Goal: Task Accomplishment & Management: Complete application form

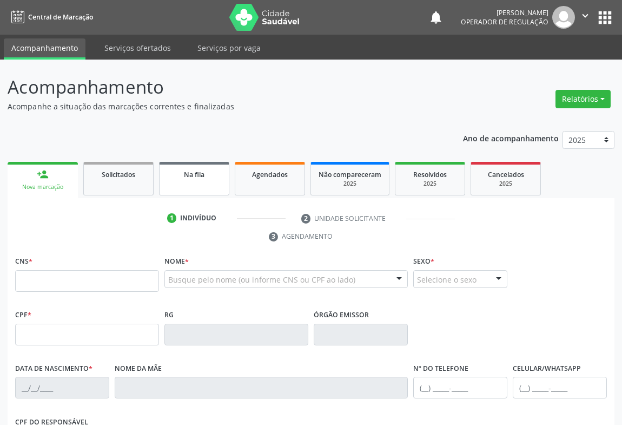
click at [183, 181] on link "Na fila" at bounding box center [194, 179] width 70 height 34
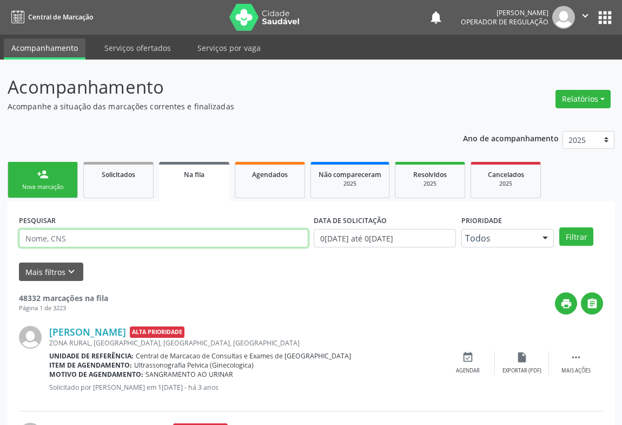
click at [76, 237] on input "text" at bounding box center [163, 238] width 289 height 18
type input "702603209781643"
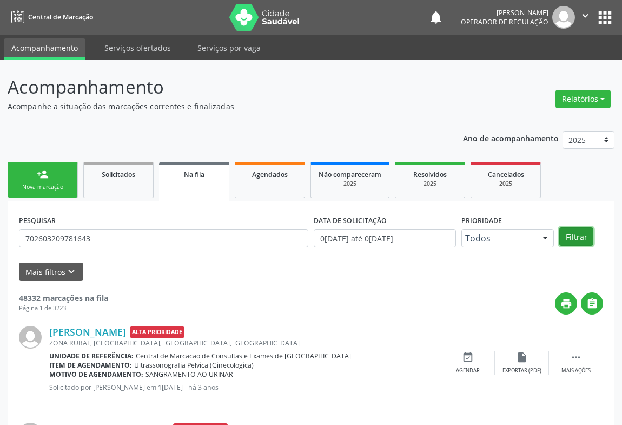
drag, startPoint x: 571, startPoint y: 237, endPoint x: 584, endPoint y: 233, distance: 14.2
click at [576, 236] on button "Filtrar" at bounding box center [576, 236] width 34 height 18
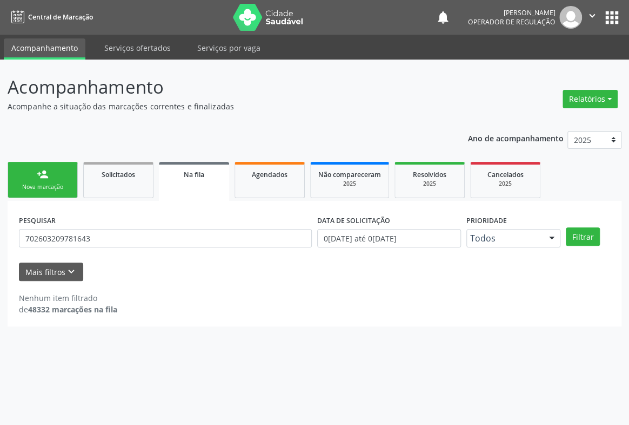
click at [41, 176] on div "person_add" at bounding box center [43, 174] width 12 height 12
click at [191, 180] on link "Na fila" at bounding box center [194, 181] width 70 height 39
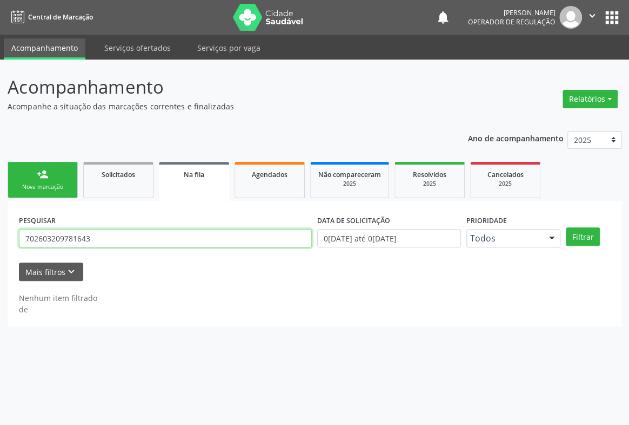
click at [110, 235] on input "702603209781643" at bounding box center [165, 238] width 293 height 18
type input "700004917121501"
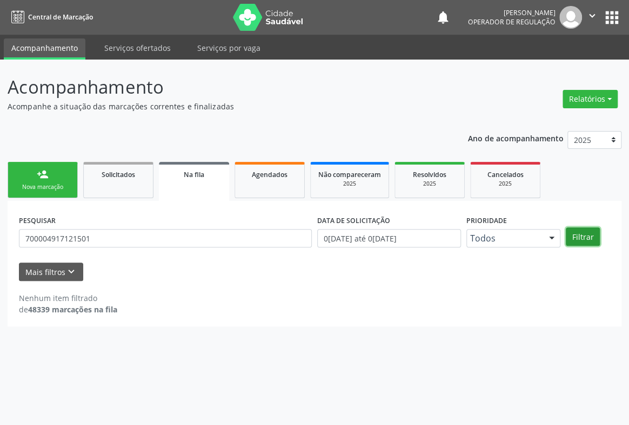
click at [578, 238] on button "Filtrar" at bounding box center [583, 236] width 34 height 18
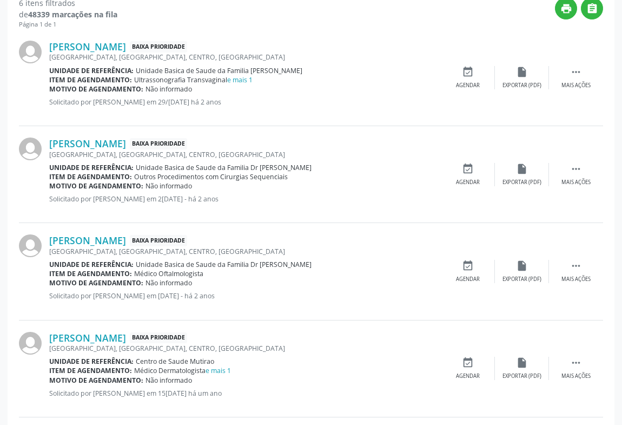
scroll to position [498, 0]
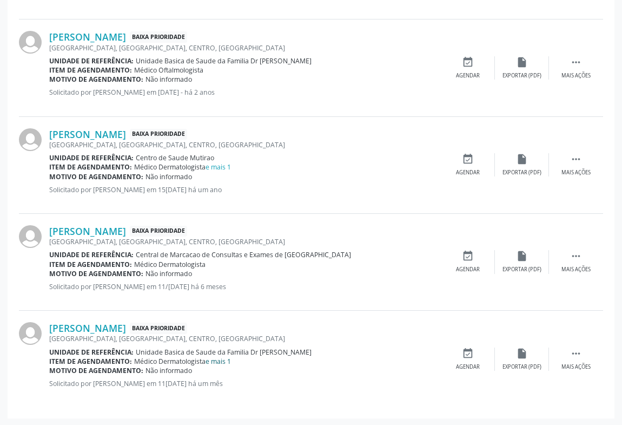
click at [217, 360] on link "e mais 1" at bounding box center [217, 360] width 25 height 9
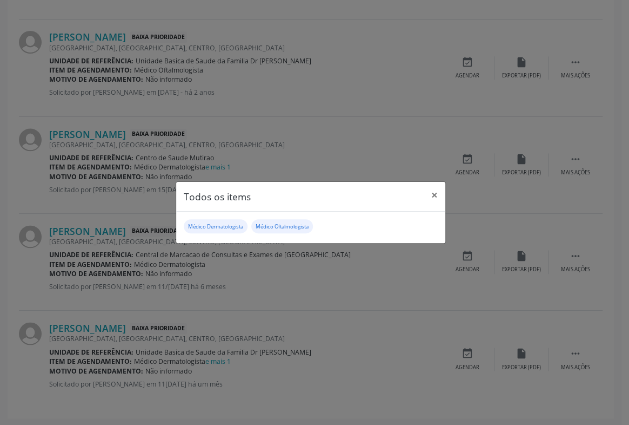
drag, startPoint x: 238, startPoint y: 345, endPoint x: 249, endPoint y: 338, distance: 12.9
click at [241, 343] on div "Todos os items × Médico Dermatologista Médico Oftalmologista" at bounding box center [314, 212] width 629 height 425
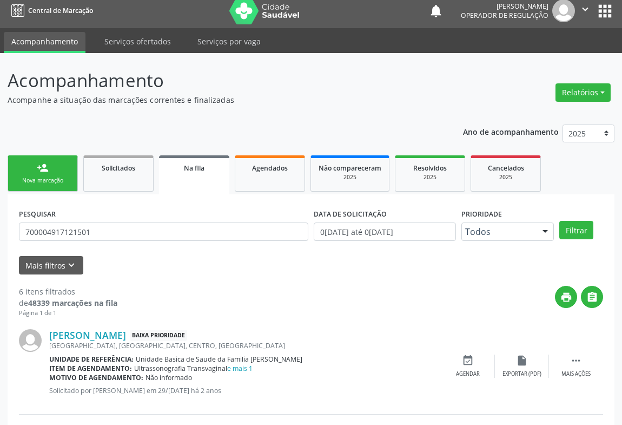
scroll to position [0, 0]
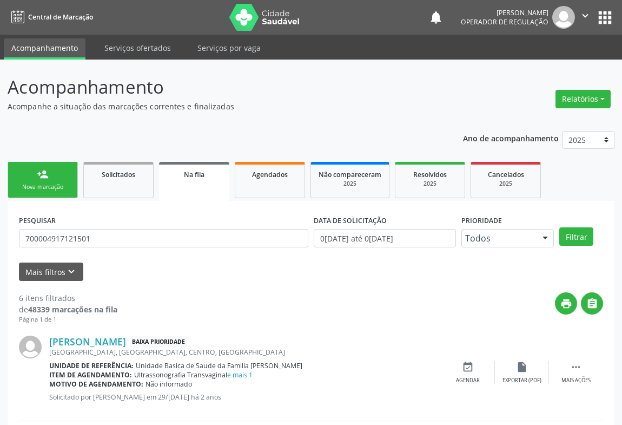
click at [201, 179] on link "Na fila" at bounding box center [194, 181] width 70 height 39
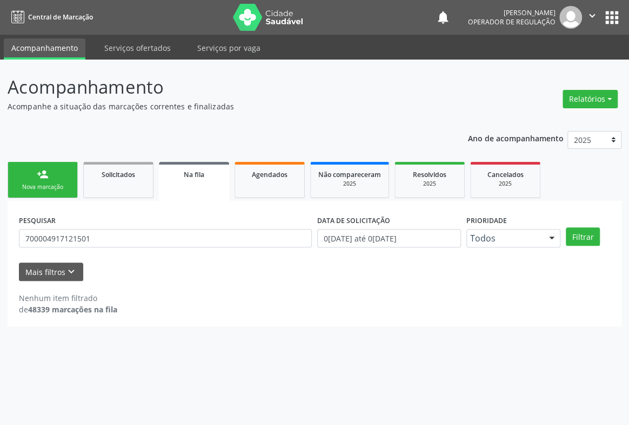
click at [201, 179] on link "Na fila" at bounding box center [194, 181] width 70 height 39
click at [50, 181] on link "person_add Nova marcação" at bounding box center [43, 180] width 70 height 36
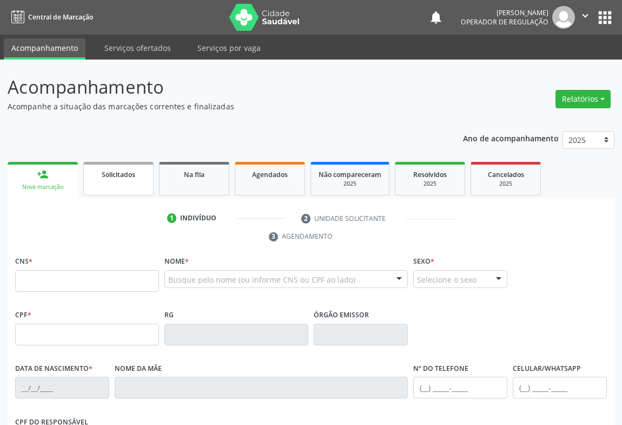
click at [131, 182] on link "Solicitados" at bounding box center [118, 179] width 70 height 34
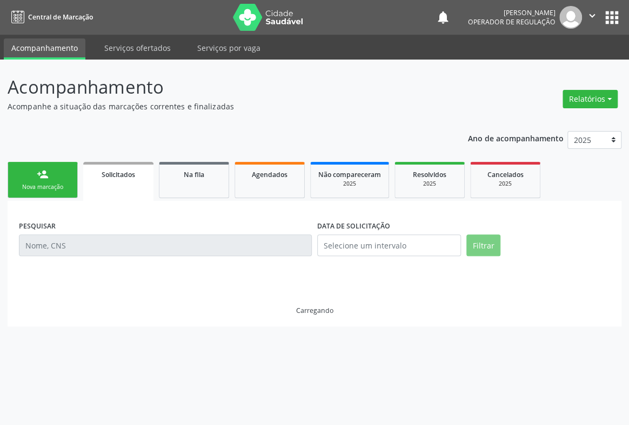
click at [131, 182] on link "Solicitados" at bounding box center [118, 181] width 70 height 39
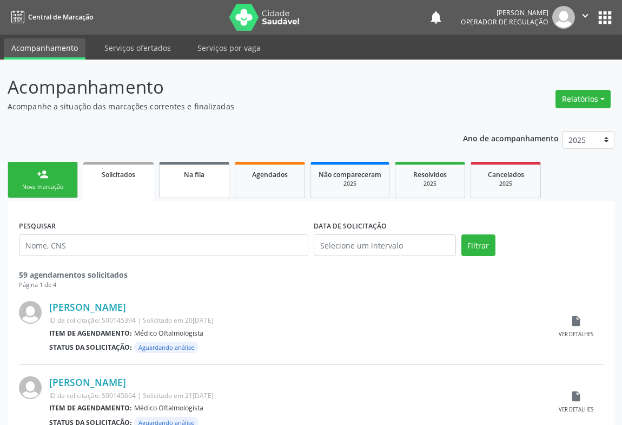
click at [216, 189] on link "Na fila" at bounding box center [194, 180] width 70 height 36
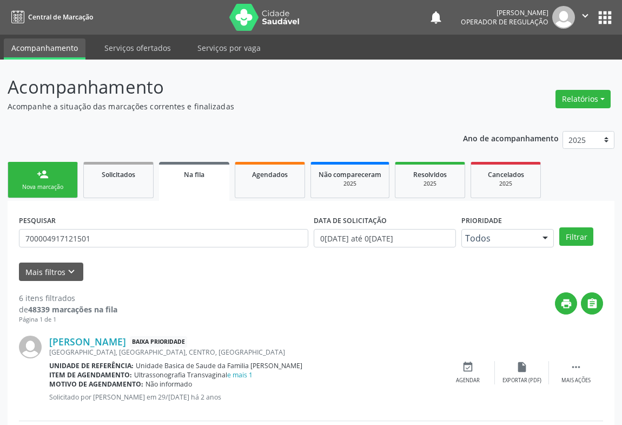
drag, startPoint x: 98, startPoint y: 221, endPoint x: 100, endPoint y: 236, distance: 15.8
click at [99, 231] on div "PESQUISAR 700004917121501" at bounding box center [163, 233] width 295 height 42
click at [100, 237] on input "700004917121501" at bounding box center [163, 238] width 289 height 18
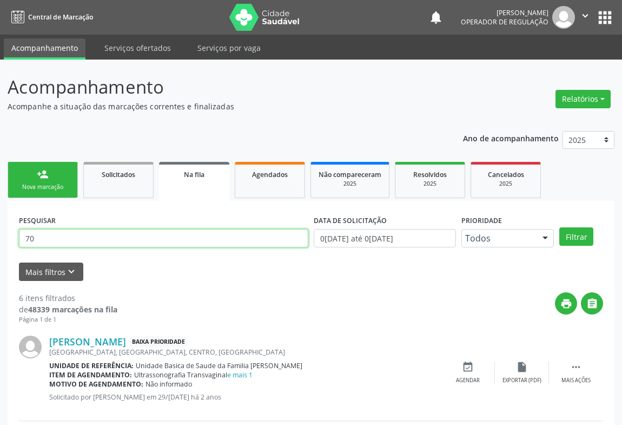
type input "7"
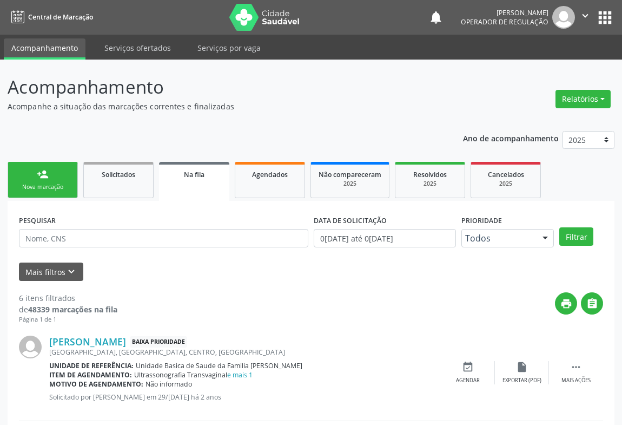
click at [25, 174] on link "person_add Nova marcação" at bounding box center [43, 180] width 70 height 36
click at [26, 173] on link "person_add Nova marcação" at bounding box center [43, 180] width 70 height 36
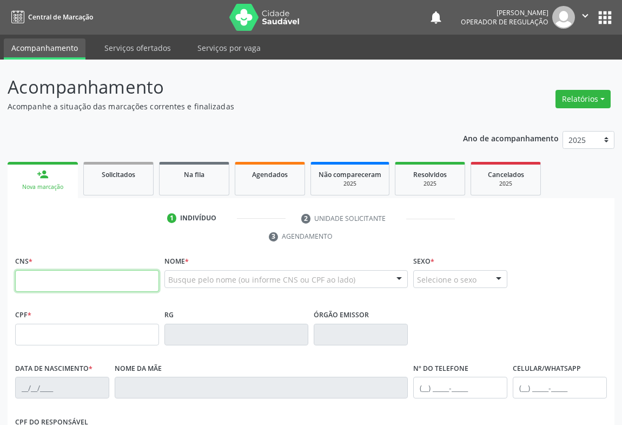
click at [72, 279] on input "text" at bounding box center [87, 281] width 144 height 22
type input "708 4042 0737 0761"
type input "007838116"
type input "2[DATE]"
type input "S/N"
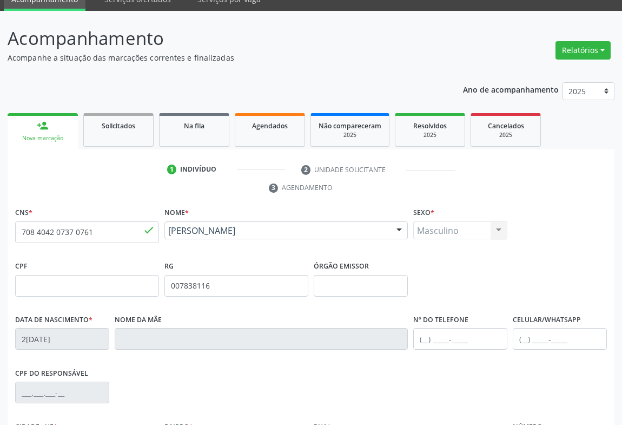
scroll to position [179, 0]
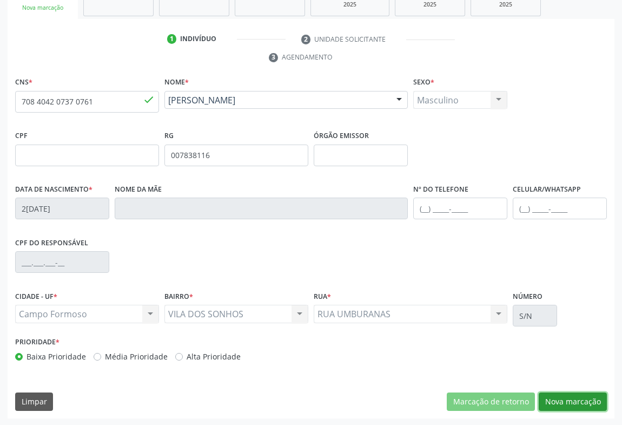
click at [567, 397] on button "Nova marcação" at bounding box center [573, 401] width 68 height 18
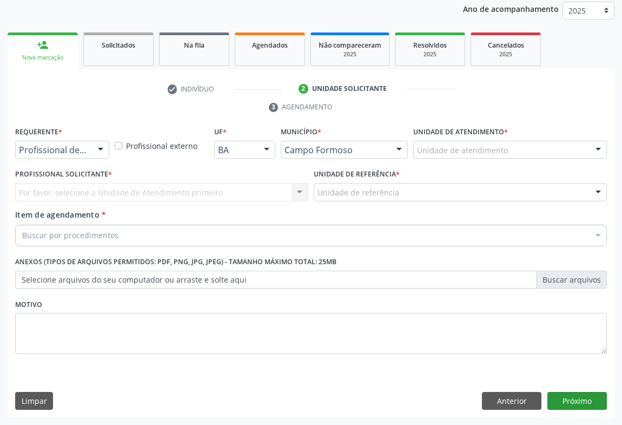
scroll to position [129, 0]
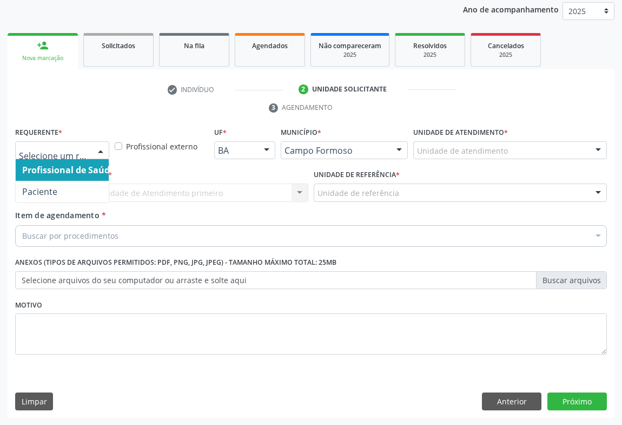
drag, startPoint x: 87, startPoint y: 147, endPoint x: 75, endPoint y: 197, distance: 51.7
click at [86, 147] on div at bounding box center [62, 150] width 94 height 18
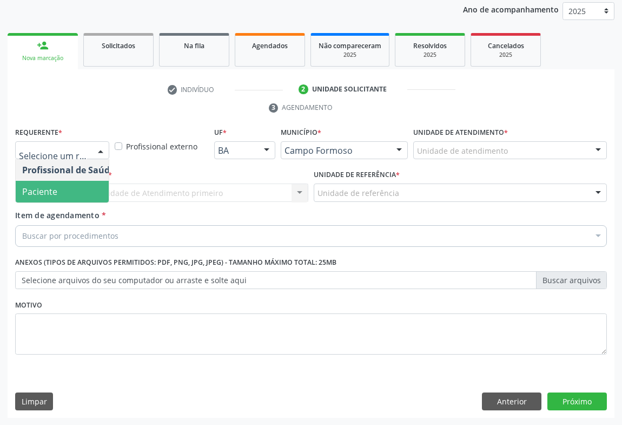
click at [54, 197] on span "Paciente" at bounding box center [68, 192] width 105 height 22
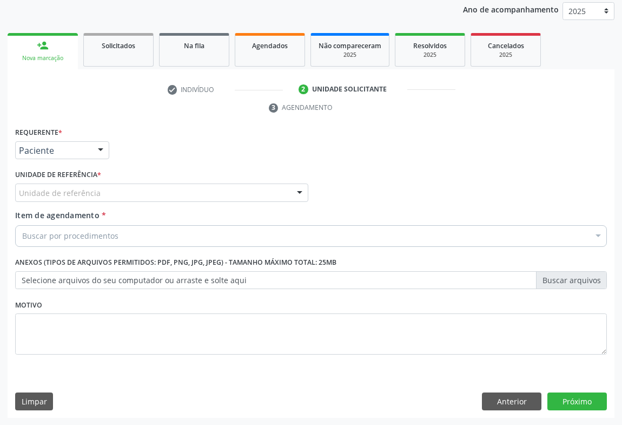
click at [173, 186] on div "Unidade de referência" at bounding box center [161, 192] width 293 height 18
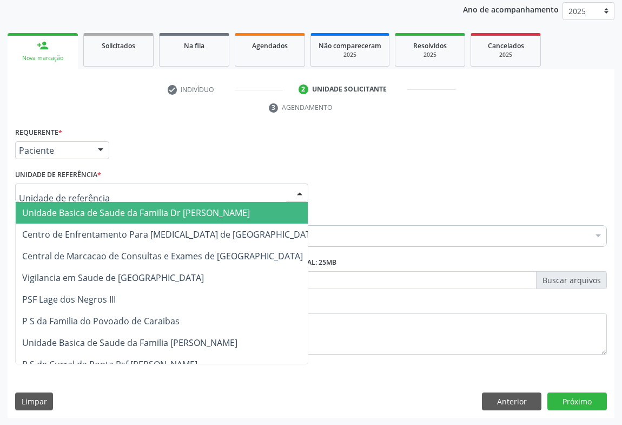
click at [124, 209] on span "Unidade Basica de Saude da Familia Dr [PERSON_NAME]" at bounding box center [136, 213] width 228 height 12
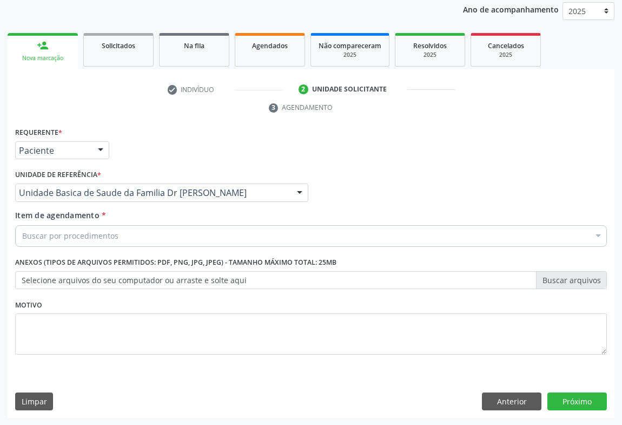
click at [116, 236] on div "Buscar por procedimentos" at bounding box center [311, 236] width 592 height 22
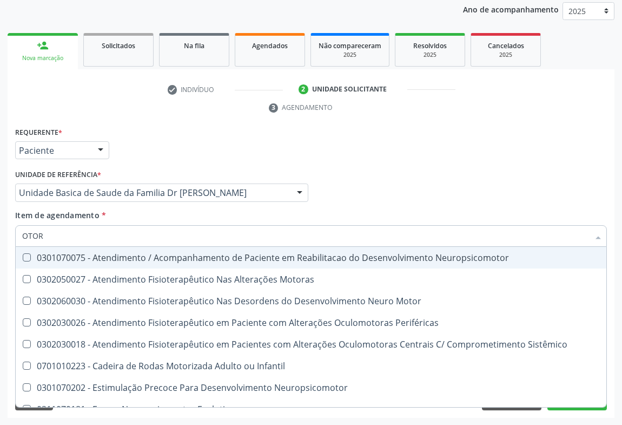
type input "OTORR"
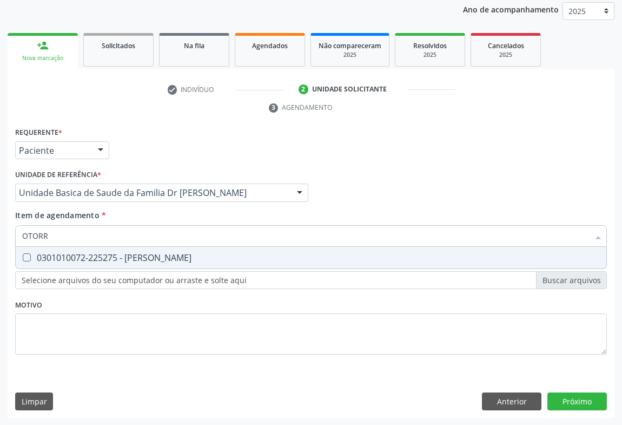
drag, startPoint x: 196, startPoint y: 260, endPoint x: 209, endPoint y: 262, distance: 12.7
click at [196, 259] on div "0301010072-225275 - [PERSON_NAME]" at bounding box center [311, 257] width 578 height 9
checkbox Otorrinolaringologista "true"
click at [577, 402] on div "Requerente * Paciente Profissional de Saúde Paciente Nenhum resultado encontrad…" at bounding box center [311, 271] width 607 height 294
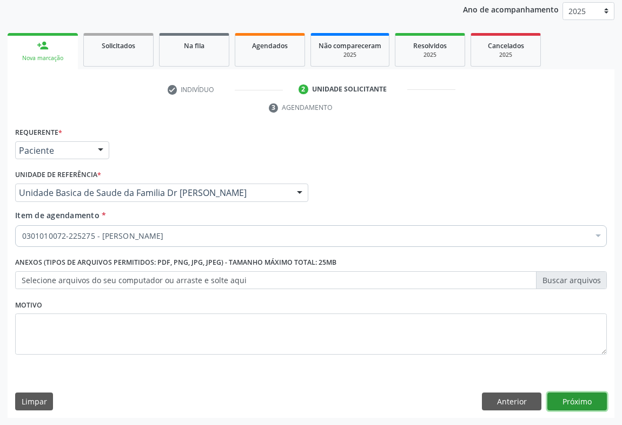
click at [568, 394] on button "Próximo" at bounding box center [576, 401] width 59 height 18
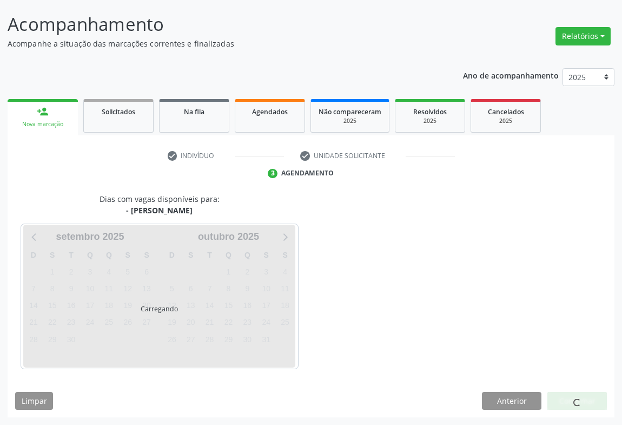
scroll to position [62, 0]
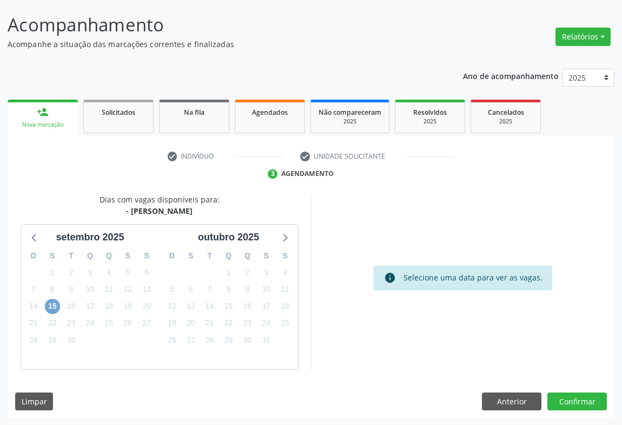
click at [51, 305] on span "15" at bounding box center [52, 306] width 15 height 15
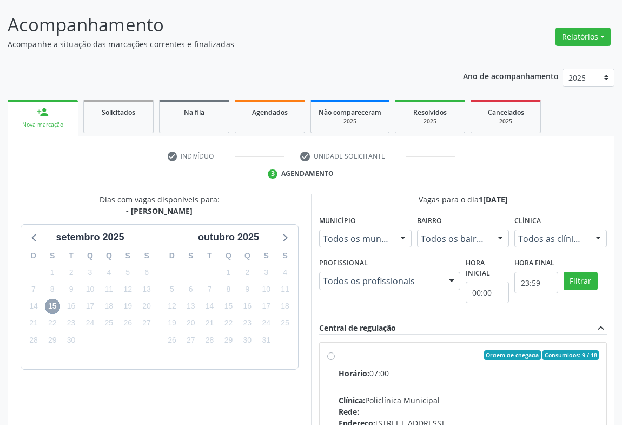
scroll to position [224, 0]
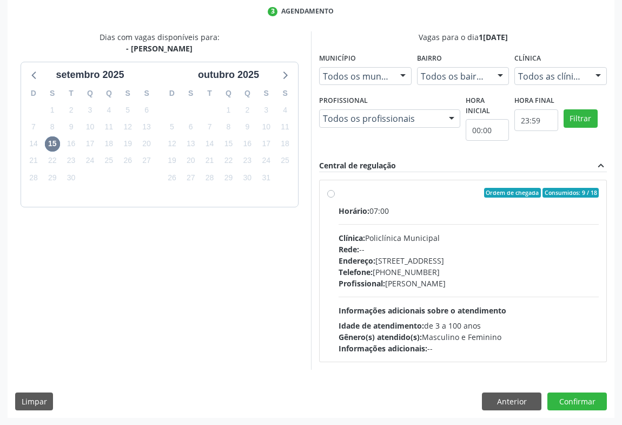
click at [336, 200] on div "Ordem de chegada Consumidos: 9 / 18 Horário: 07:00 Clínica: Policlínica Municip…" at bounding box center [462, 271] width 271 height 166
radio input "true"
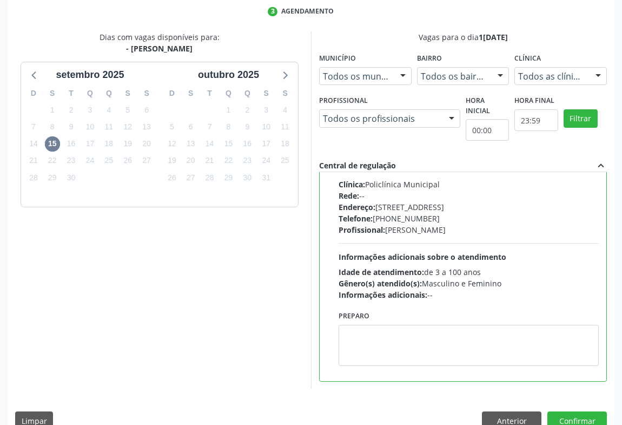
scroll to position [244, 0]
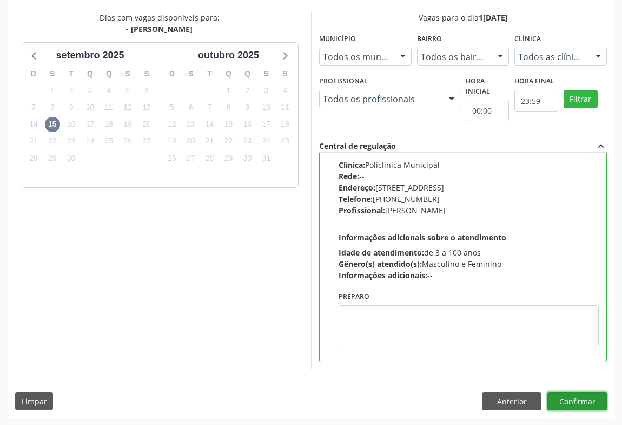
click at [575, 393] on button "Confirmar" at bounding box center [576, 401] width 59 height 18
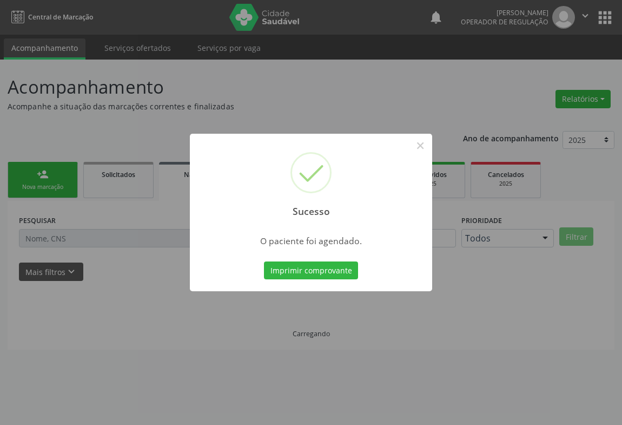
scroll to position [0, 0]
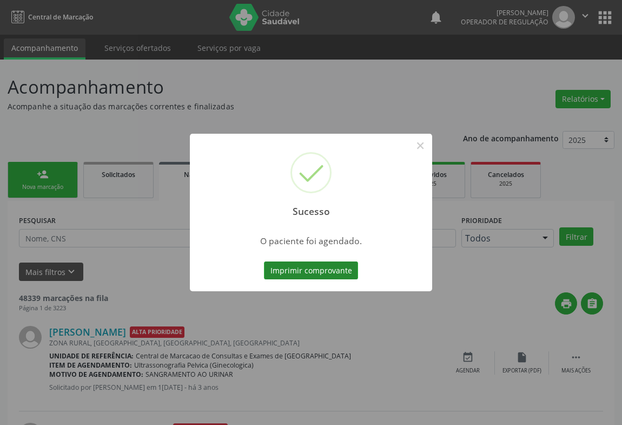
click at [333, 262] on button "Imprimir comprovante" at bounding box center [311, 270] width 94 height 18
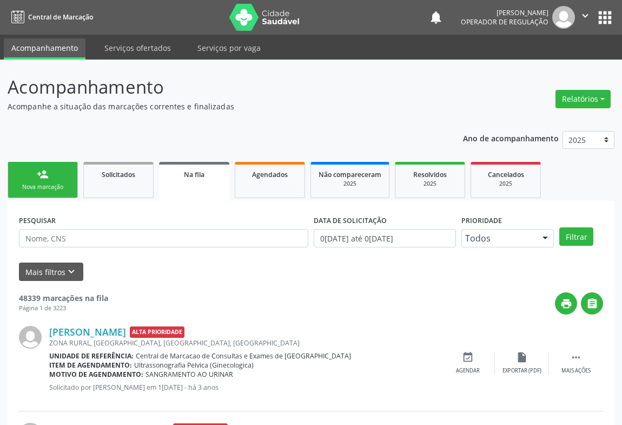
click at [164, 178] on link "Na fila" at bounding box center [194, 181] width 70 height 39
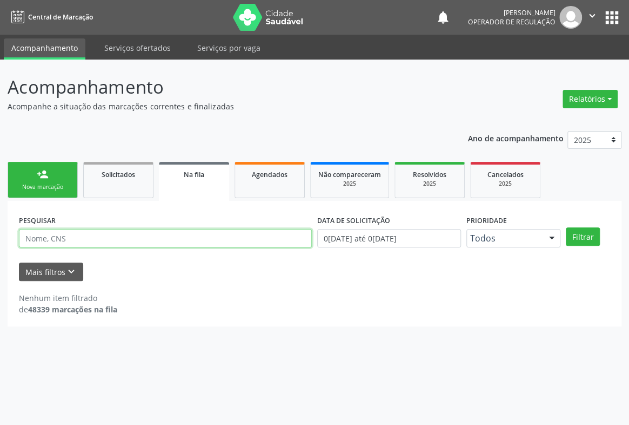
click at [63, 242] on input "text" at bounding box center [165, 238] width 293 height 18
type input "700004917121501"
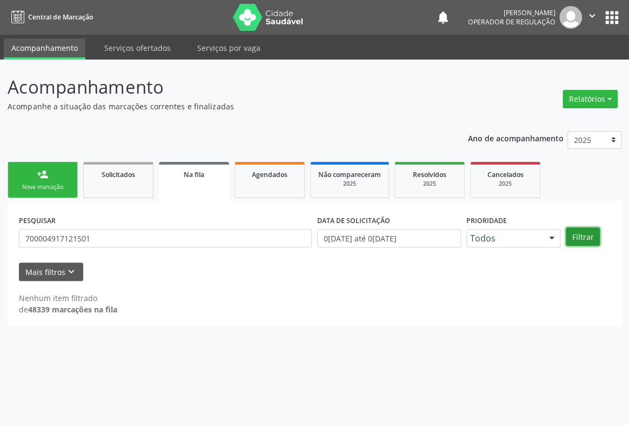
click at [578, 231] on button "Filtrar" at bounding box center [583, 236] width 34 height 18
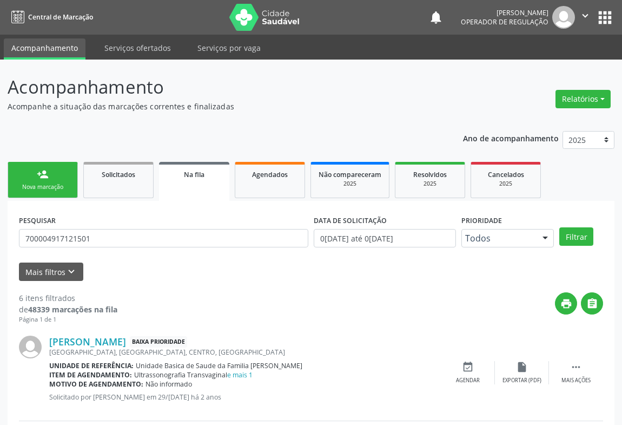
click at [587, 16] on icon "" at bounding box center [585, 16] width 12 height 12
click at [535, 68] on link "Sair" at bounding box center [557, 65] width 75 height 15
